Goal: Task Accomplishment & Management: Complete application form

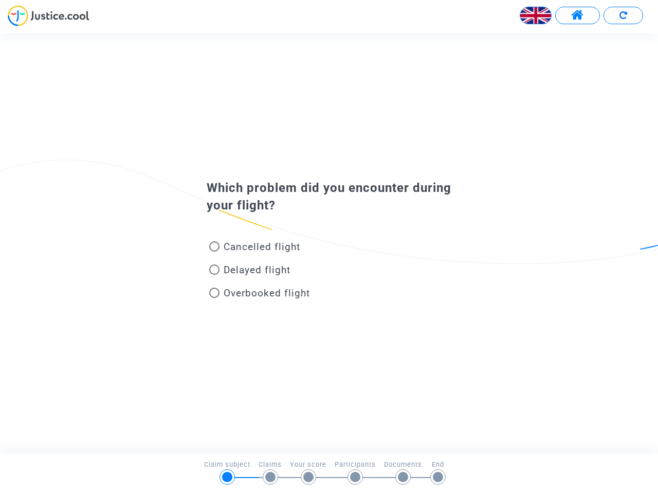
click at [536, 15] on img at bounding box center [536, 15] width 31 height 31
click at [578, 15] on span at bounding box center [578, 15] width 13 height 13
click at [623, 15] on div at bounding box center [329, 19] width 658 height 28
click at [329, 243] on div "Cancelled flight" at bounding box center [312, 248] width 227 height 23
click at [255, 248] on span "Cancelled flight" at bounding box center [262, 247] width 77 height 12
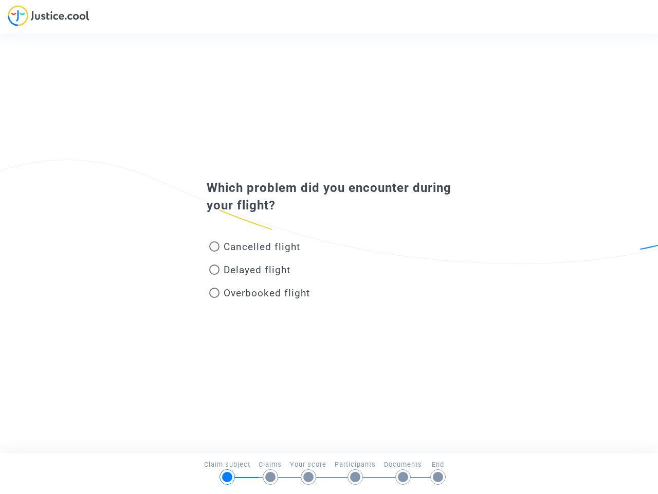
click at [215, 252] on input "Cancelled flight" at bounding box center [214, 252] width 1 height 1
radio input "true"
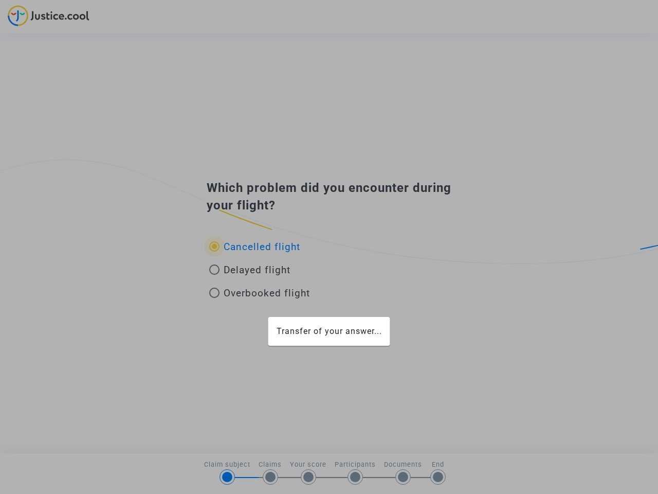
click at [255, 246] on div "Transfer of your answer..." at bounding box center [329, 247] width 658 height 494
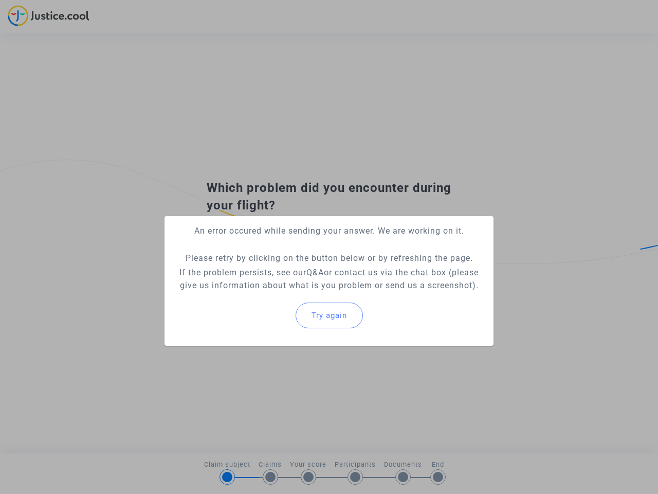
click at [250, 272] on p "If the problem persists, see our Q&A or contact us via the chat box (please giv…" at bounding box center [329, 279] width 313 height 26
click at [250, 270] on p "If the problem persists, see our Q&A or contact us via the chat box (please giv…" at bounding box center [329, 279] width 313 height 26
click at [260, 295] on div "Try again" at bounding box center [329, 315] width 313 height 44
click at [260, 293] on mat-card "An error occured while sending your answer. We are working on it. Please retry …" at bounding box center [329, 281] width 329 height 130
